Goal: Find specific page/section

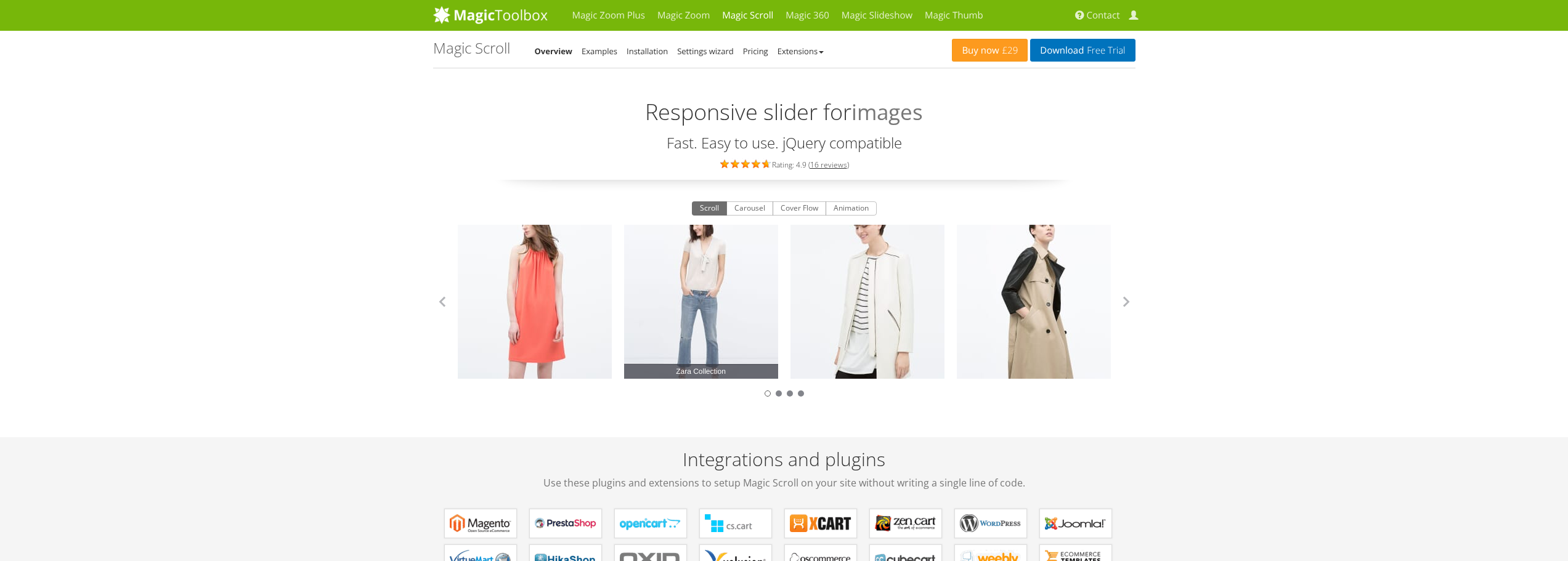
drag, startPoint x: 703, startPoint y: 282, endPoint x: 703, endPoint y: 324, distance: 42.0
click at [703, 324] on link "Zara Collection" at bounding box center [701, 302] width 154 height 154
click at [703, 295] on link "Zara Collection" at bounding box center [701, 302] width 154 height 154
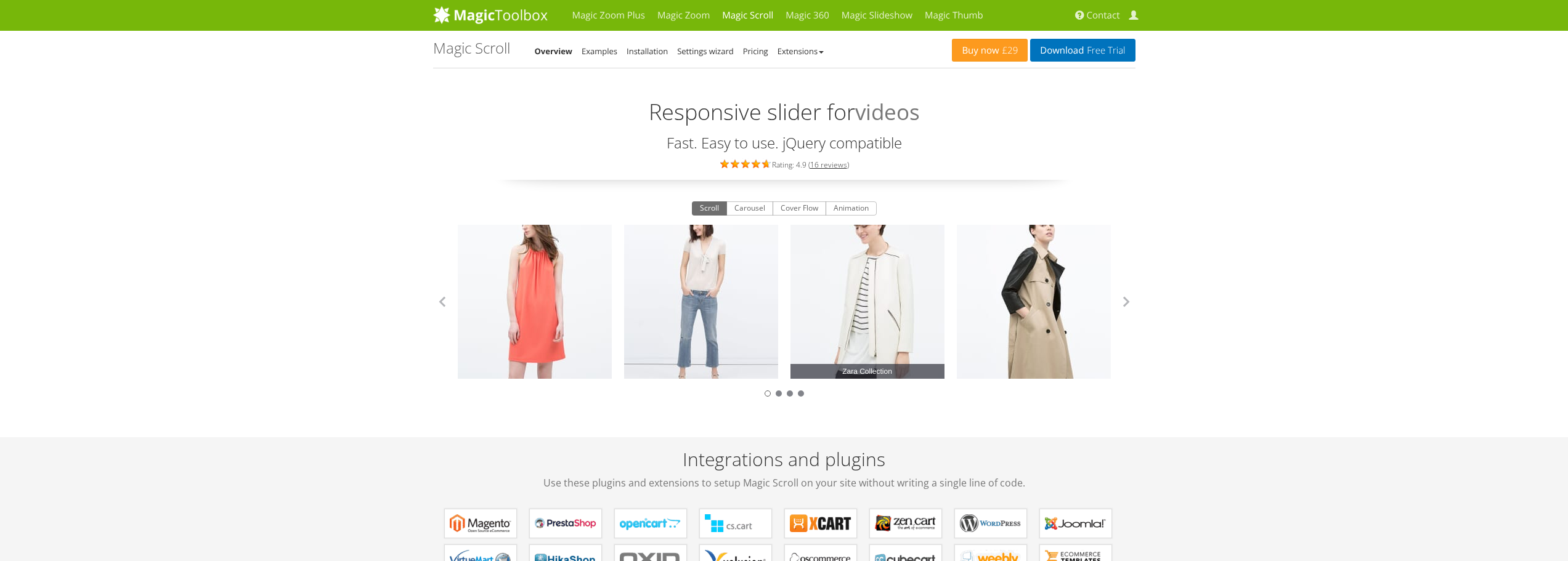
click at [892, 309] on link "Zara Collection" at bounding box center [867, 302] width 154 height 154
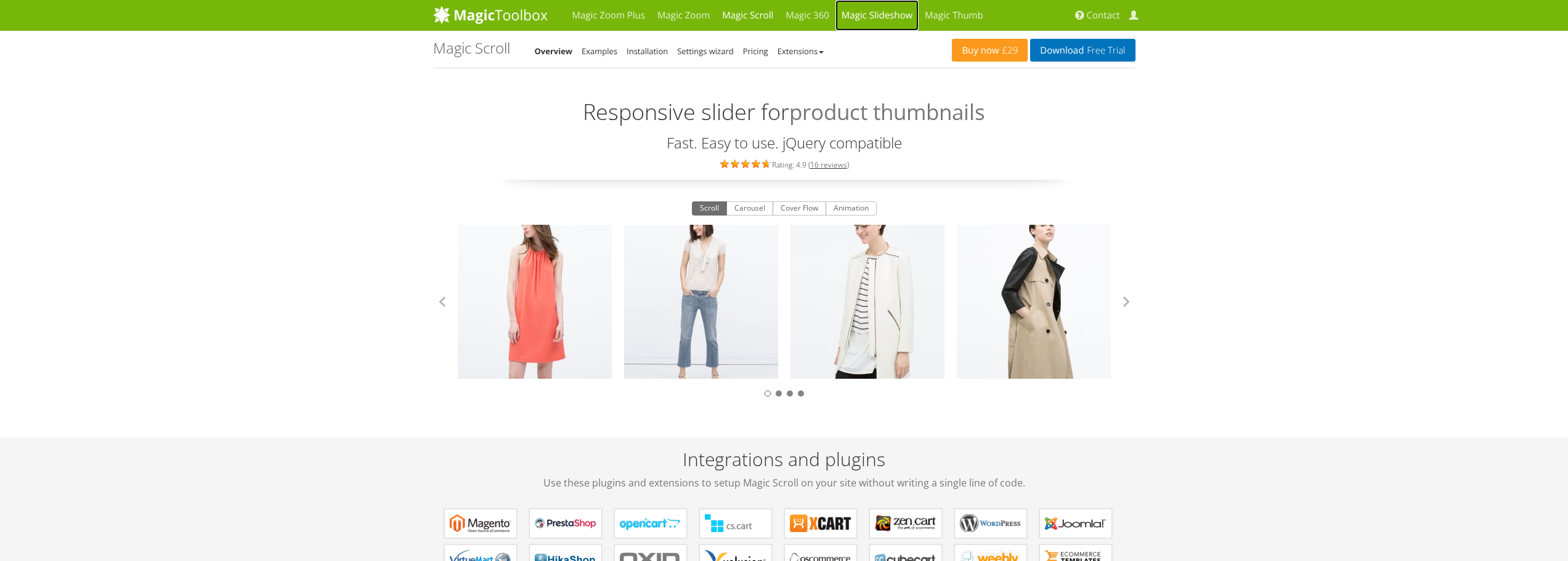
click at [903, 20] on link "Magic Slideshow" at bounding box center [876, 15] width 83 height 31
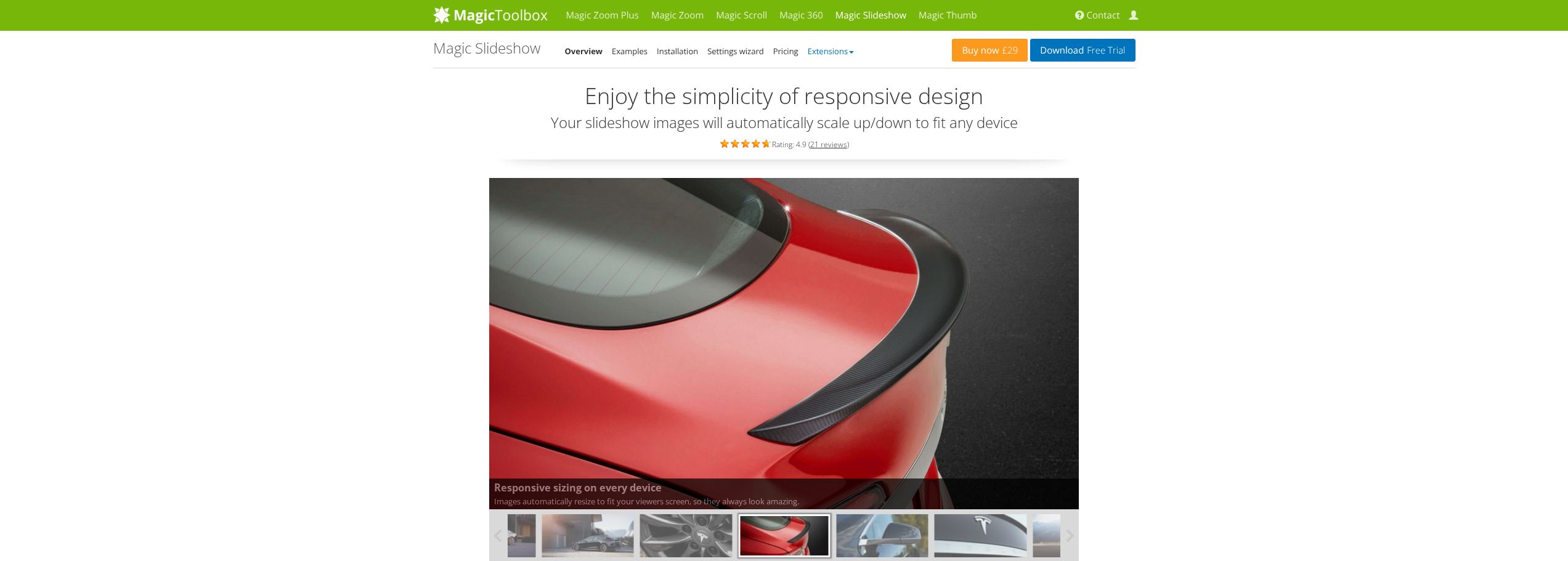
click at [833, 55] on link "Extensions" at bounding box center [830, 51] width 46 height 11
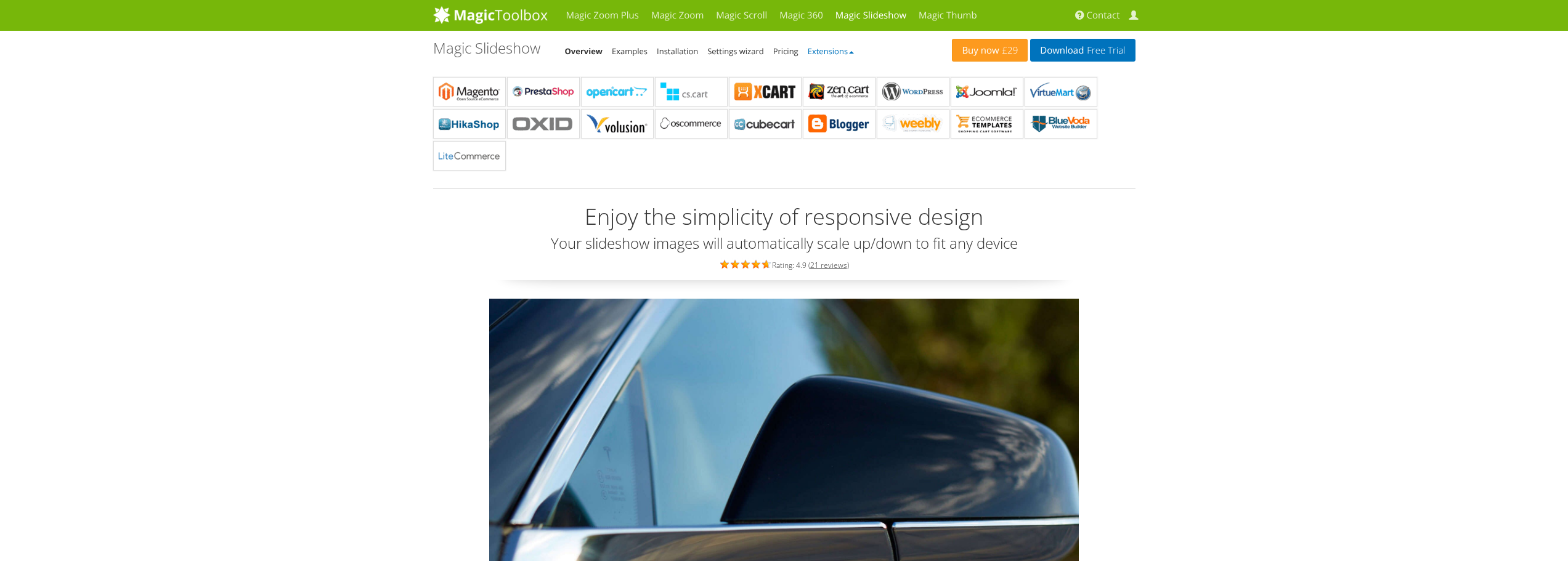
click at [833, 53] on link "Extensions" at bounding box center [830, 51] width 46 height 11
